Goal: Navigation & Orientation: Go to known website

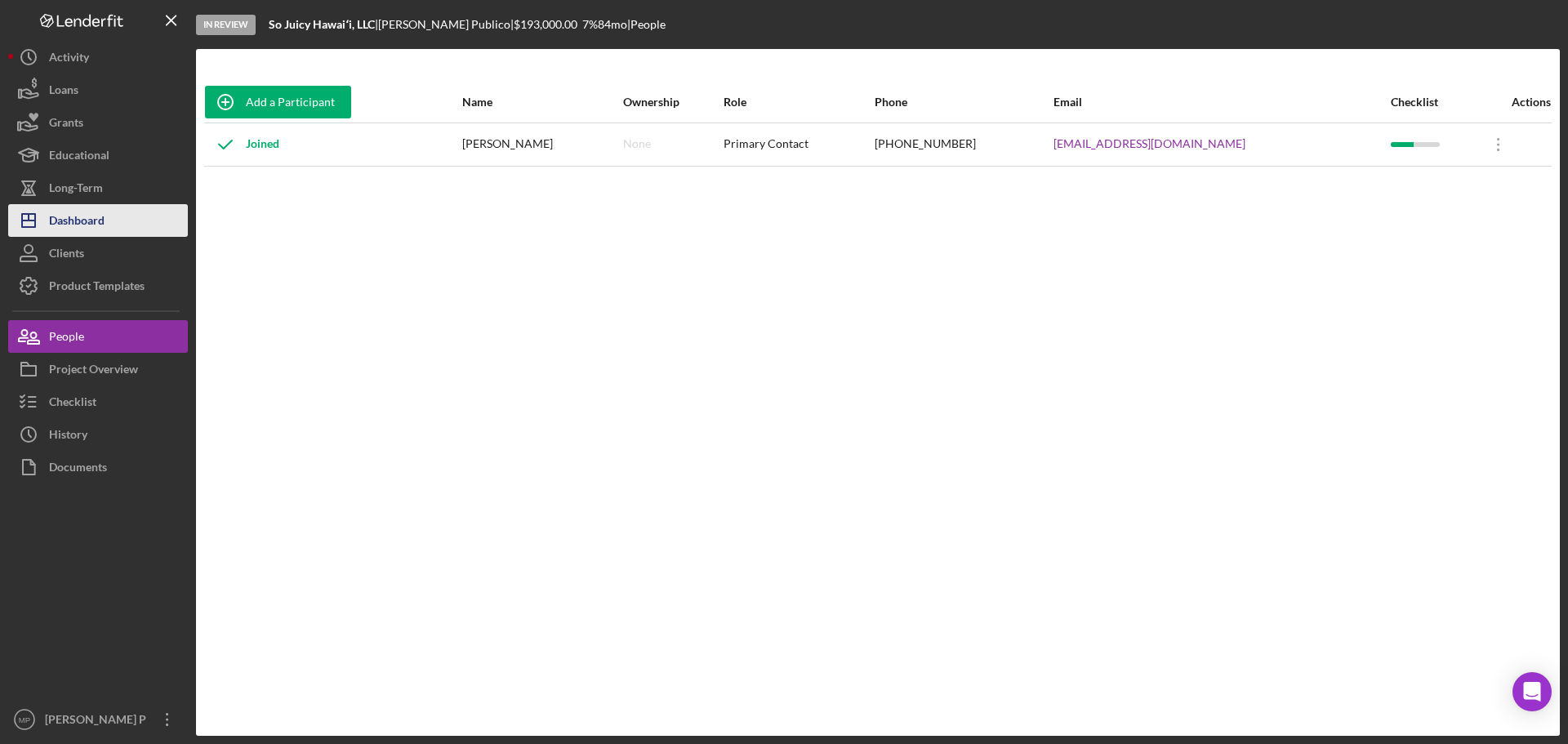
click at [120, 232] on button "Icon/Dashboard Dashboard" at bounding box center [97, 219] width 180 height 32
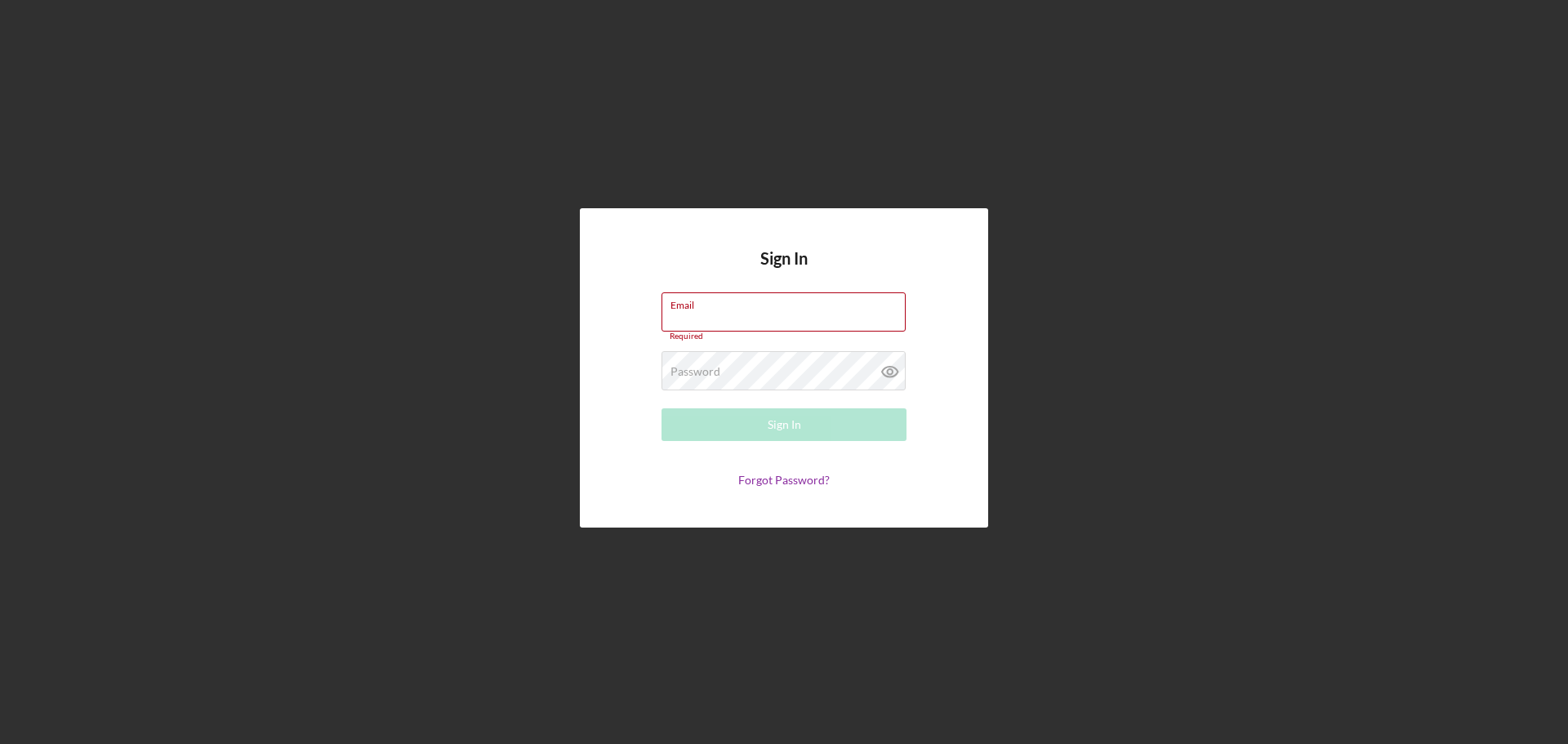
type input "[PERSON_NAME][EMAIL_ADDRESS][DOMAIN_NAME]"
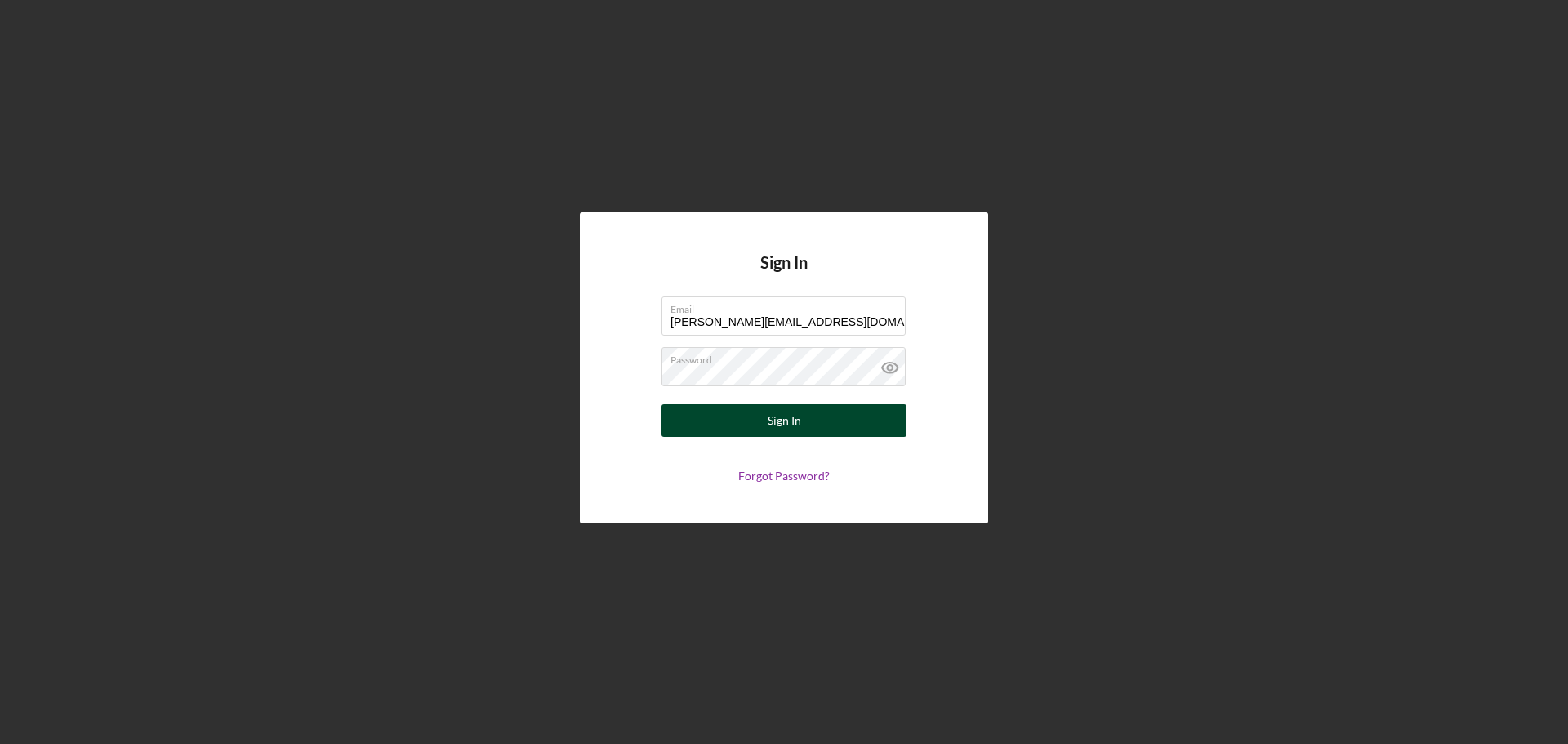
click at [791, 421] on div "Sign In" at bounding box center [784, 420] width 33 height 32
